Goal: Task Accomplishment & Management: Complete application form

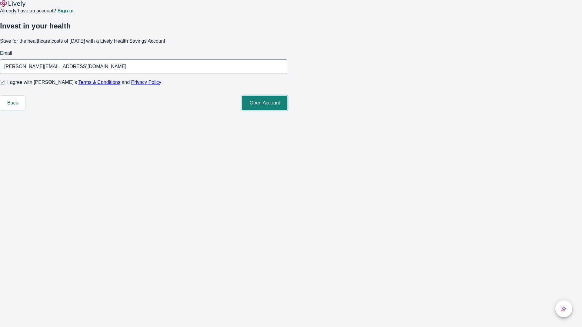
click at [287, 110] on button "Open Account" at bounding box center [264, 103] width 45 height 15
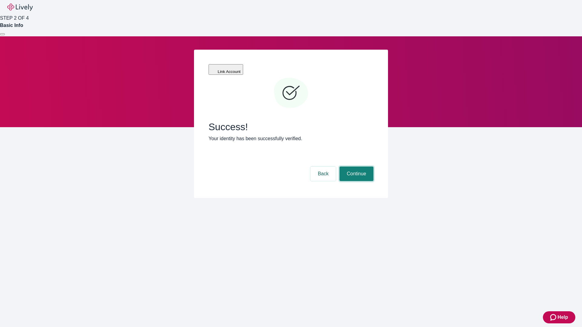
click at [355, 167] on button "Continue" at bounding box center [356, 174] width 34 height 15
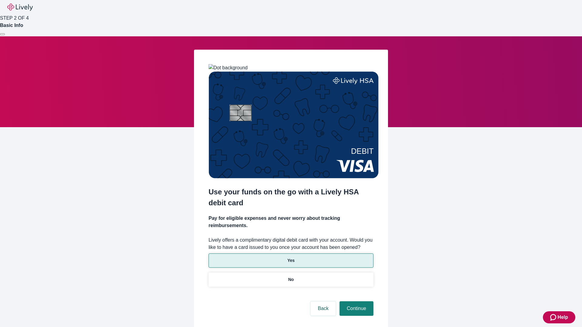
click at [290, 257] on p "Yes" at bounding box center [290, 260] width 7 height 6
click at [355, 301] on button "Continue" at bounding box center [356, 308] width 34 height 15
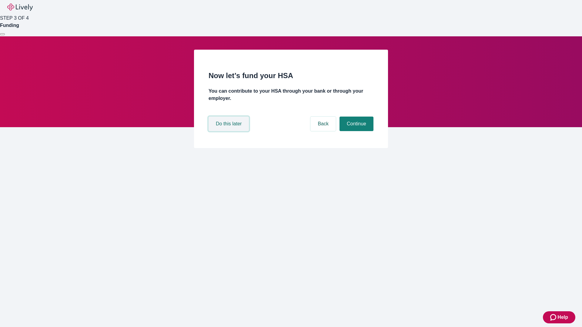
click at [229, 131] on button "Do this later" at bounding box center [228, 124] width 40 height 15
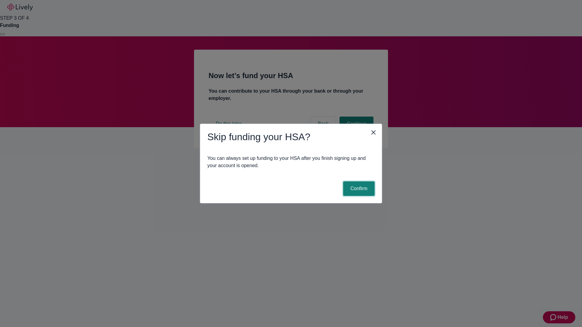
click at [358, 189] on button "Confirm" at bounding box center [359, 188] width 32 height 15
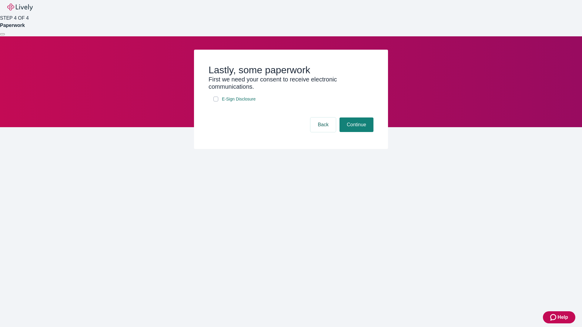
click at [216, 101] on input "E-Sign Disclosure" at bounding box center [215, 99] width 5 height 5
checkbox input "true"
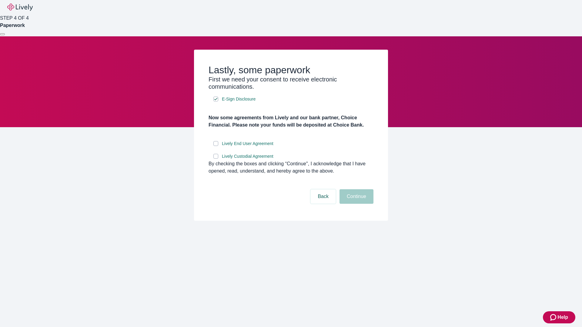
click at [216, 146] on input "Lively End User Agreement" at bounding box center [215, 143] width 5 height 5
checkbox input "true"
click at [216, 159] on input "Lively Custodial Agreement" at bounding box center [215, 156] width 5 height 5
checkbox input "true"
click at [355, 204] on button "Continue" at bounding box center [356, 196] width 34 height 15
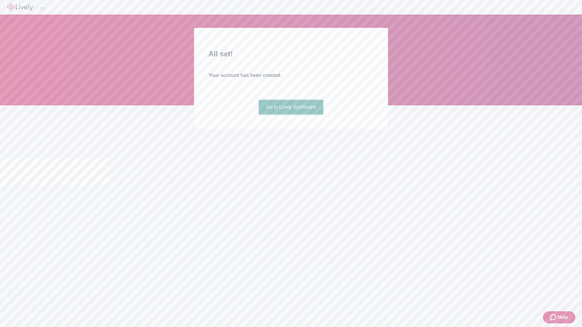
click at [290, 114] on link "Go to Lively dashboard" at bounding box center [291, 107] width 65 height 15
